Goal: Information Seeking & Learning: Learn about a topic

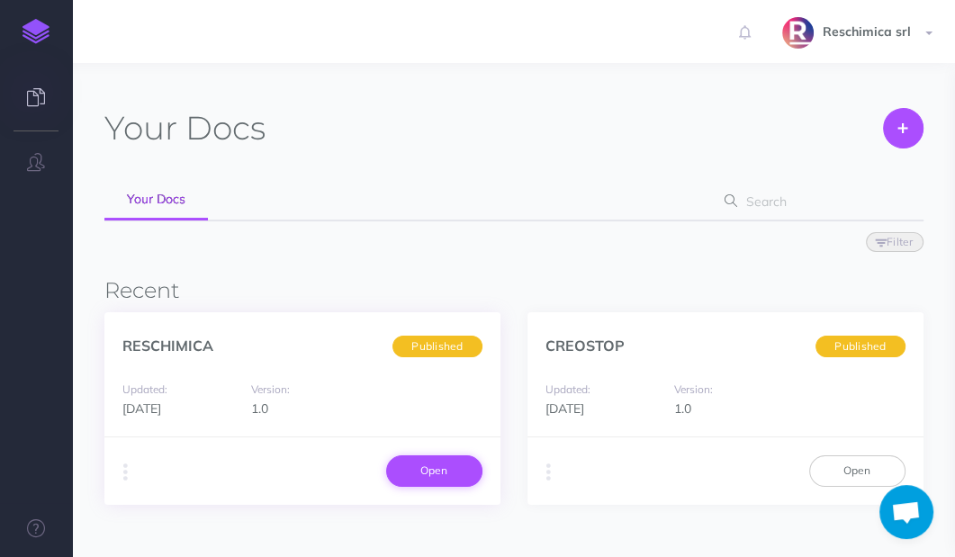
click at [421, 469] on link "Open" at bounding box center [434, 470] width 96 height 31
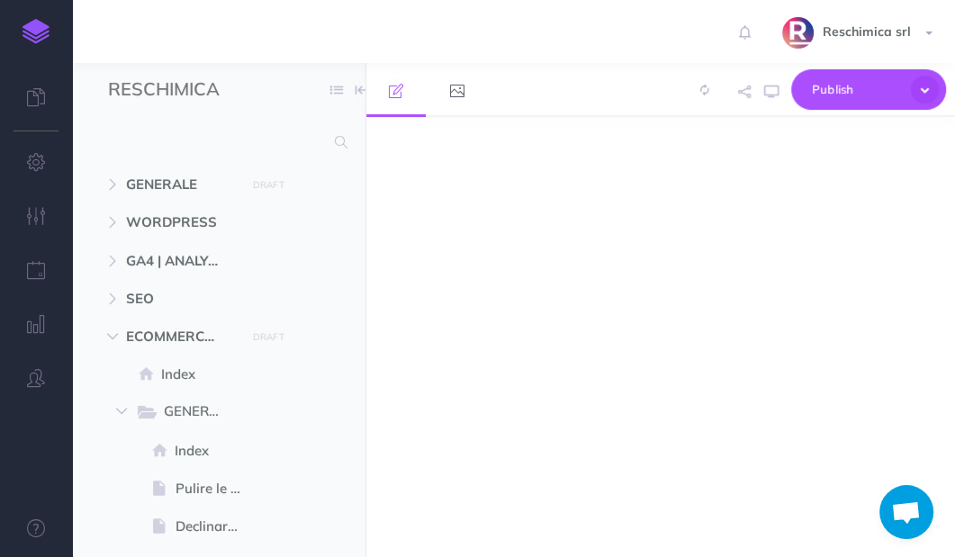
select select "null"
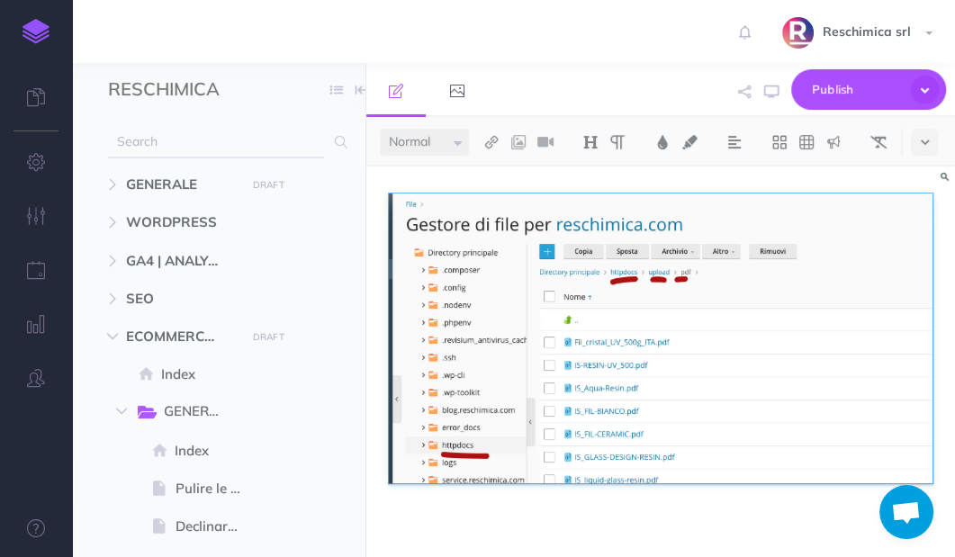
click at [173, 133] on input "text" at bounding box center [216, 142] width 216 height 32
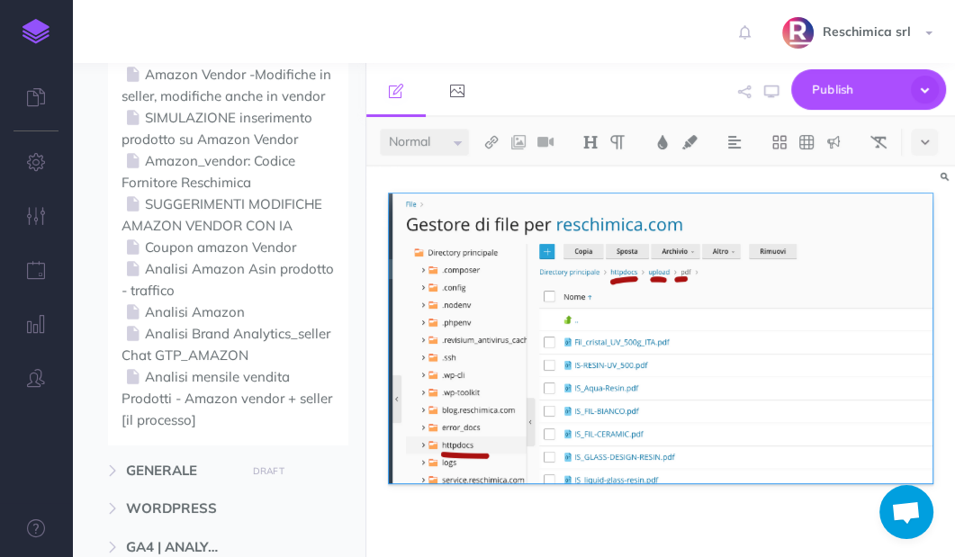
scroll to position [800, 0]
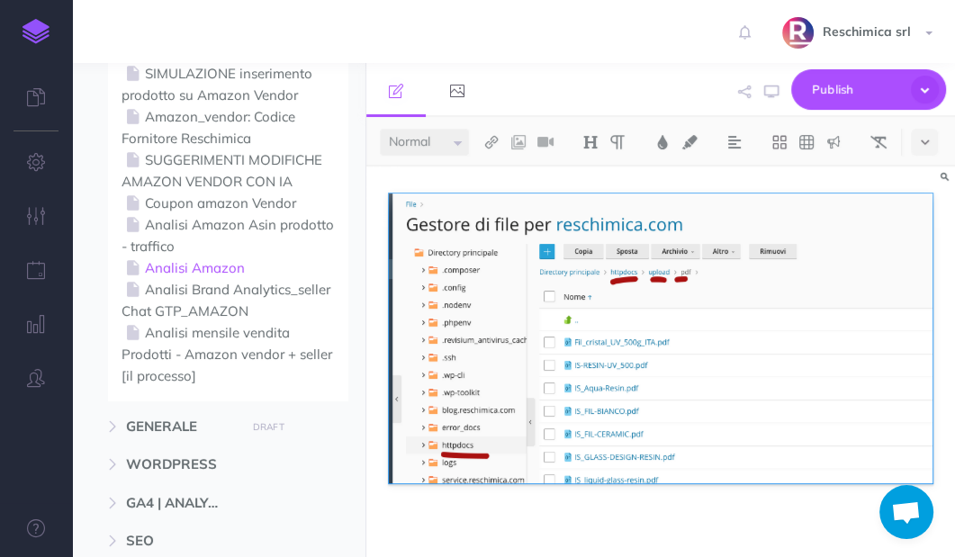
type input "amazon"
click at [181, 265] on link "Analisi Amazon" at bounding box center [227, 268] width 212 height 22
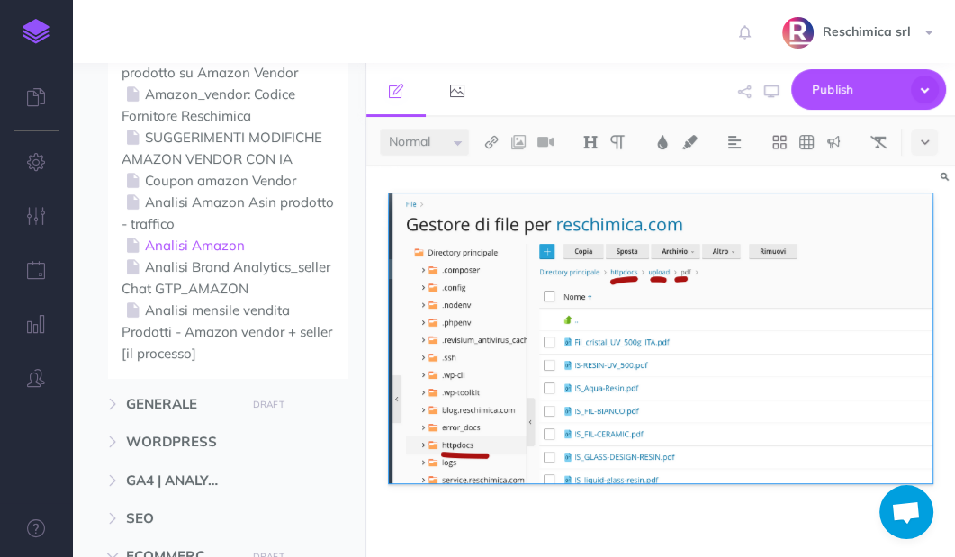
select select "null"
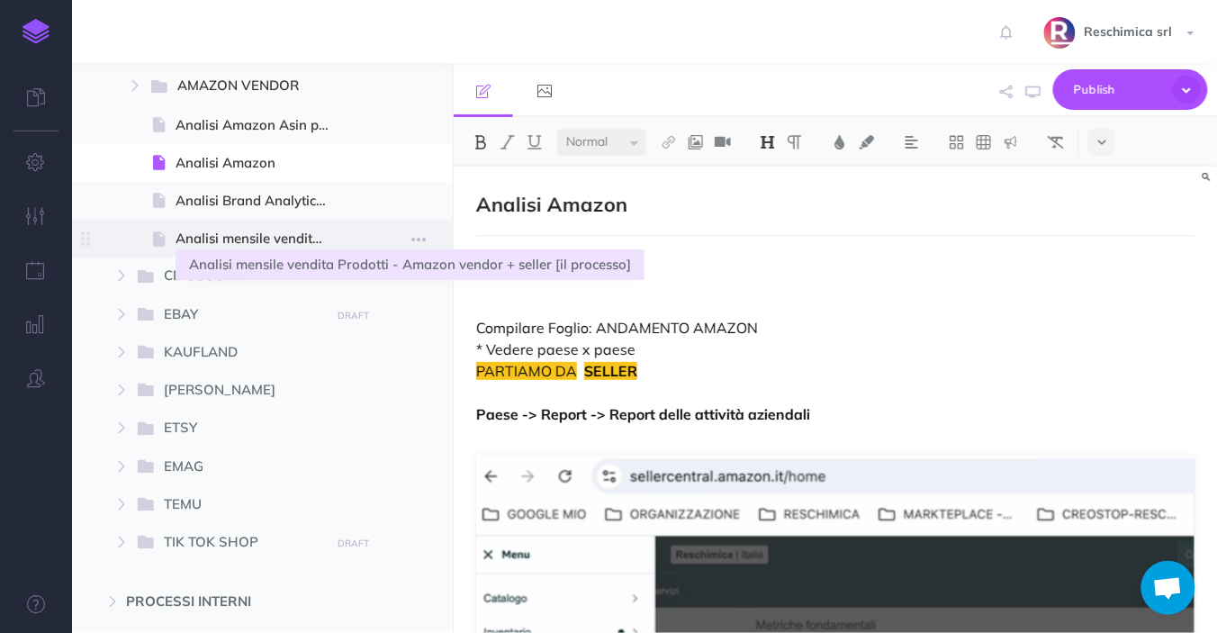
click at [208, 236] on span "Analisi mensile vendita Prodotti - Amazon vendor + seller [il processo]" at bounding box center [259, 239] width 169 height 22
select select "null"
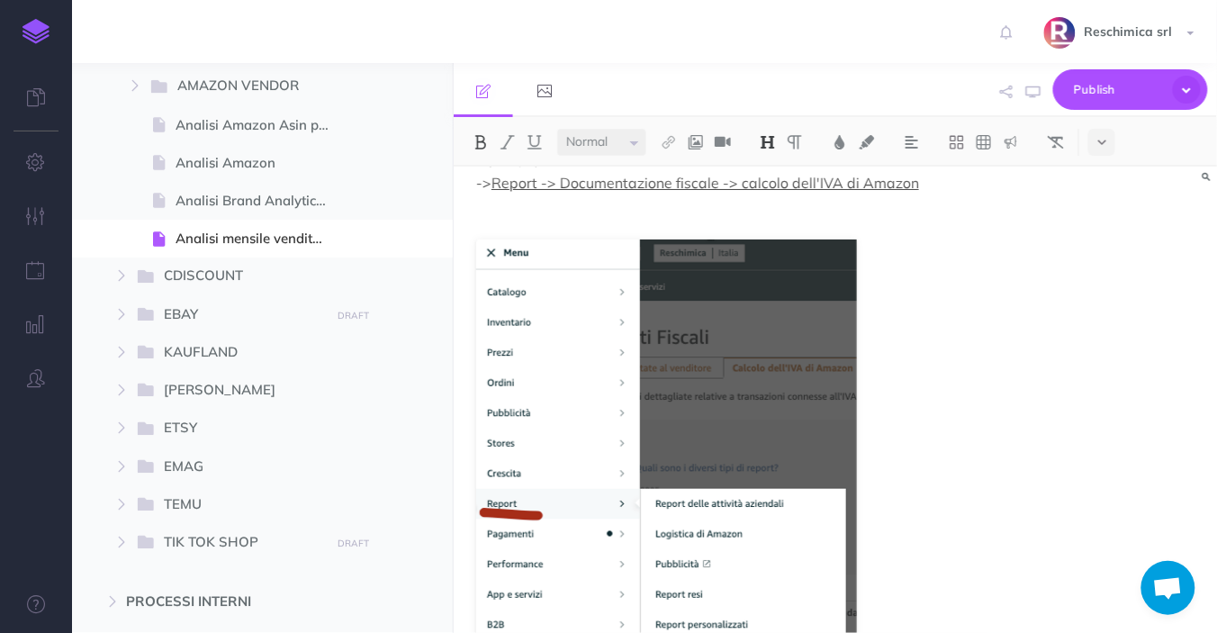
scroll to position [1468, 0]
